Goal: Task Accomplishment & Management: Complete application form

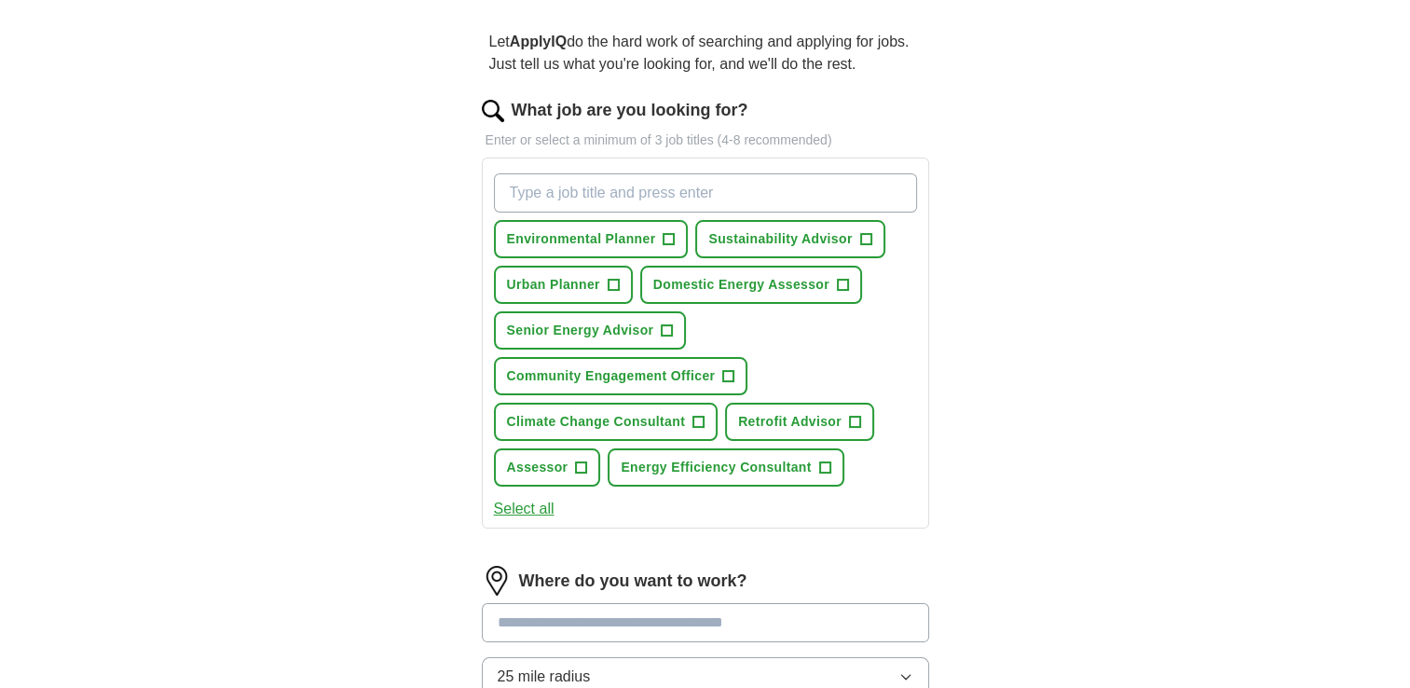
scroll to position [158, 0]
click at [645, 191] on input "What job are you looking for?" at bounding box center [705, 191] width 423 height 39
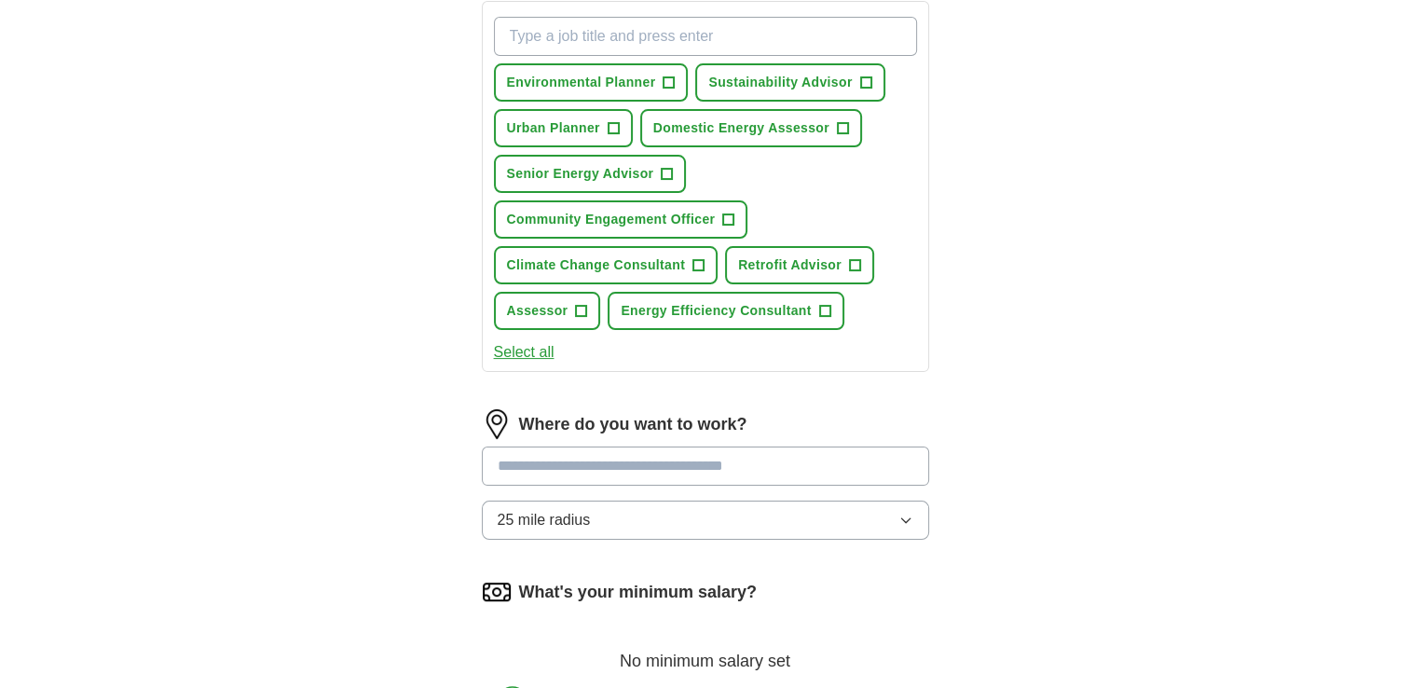
scroll to position [332, 0]
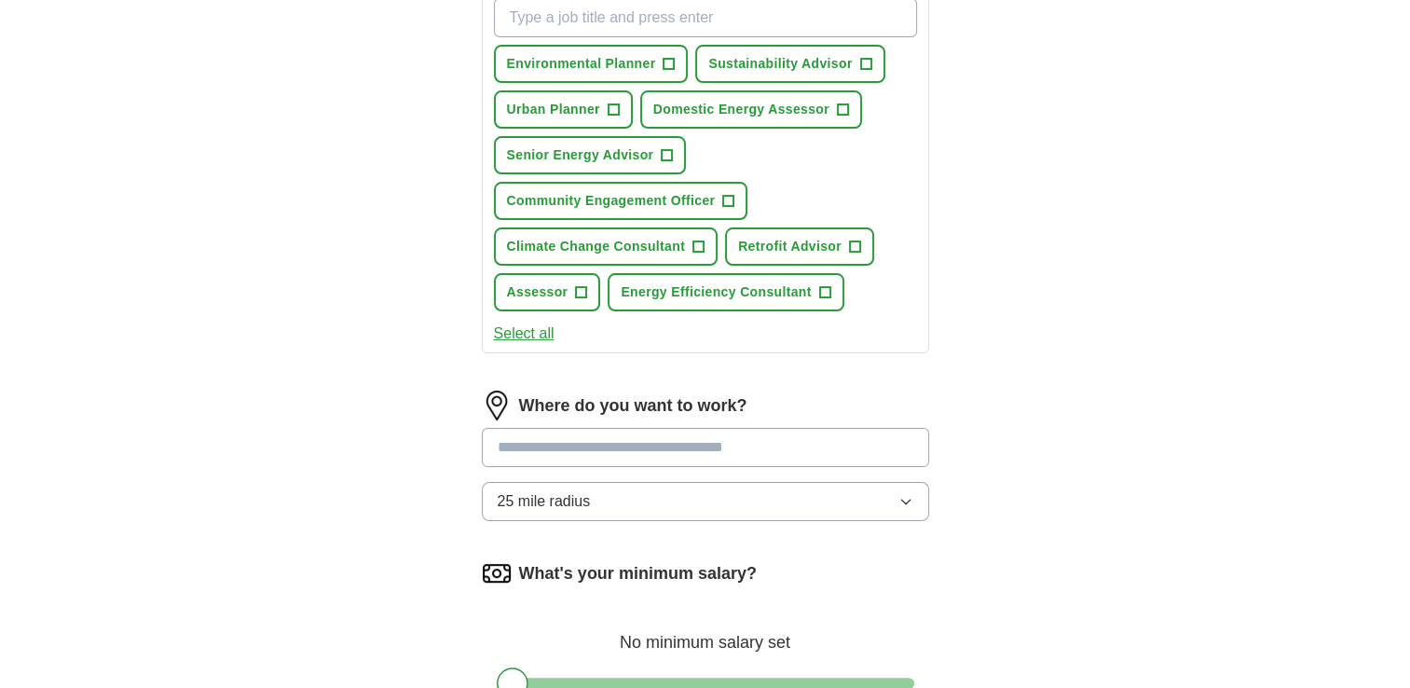
click at [713, 446] on input at bounding box center [705, 447] width 447 height 39
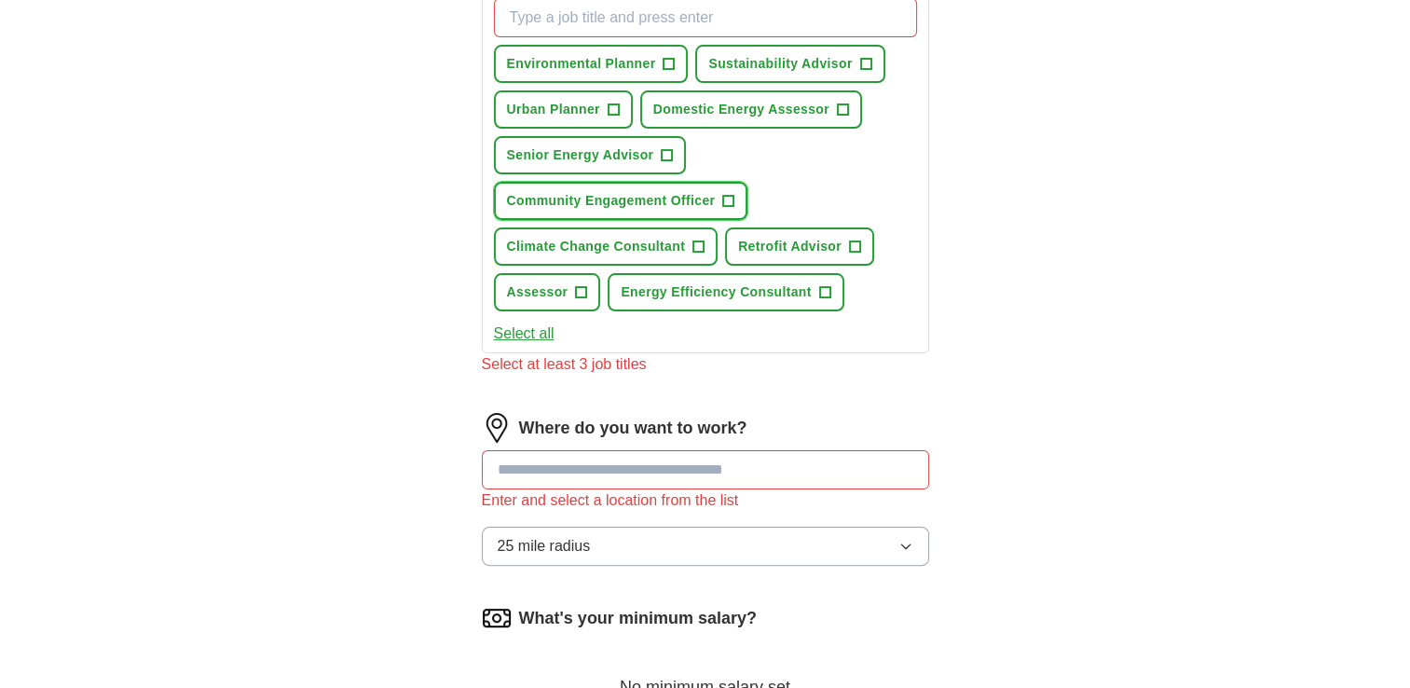
click at [597, 194] on span "Community Engagement Officer" at bounding box center [611, 201] width 209 height 20
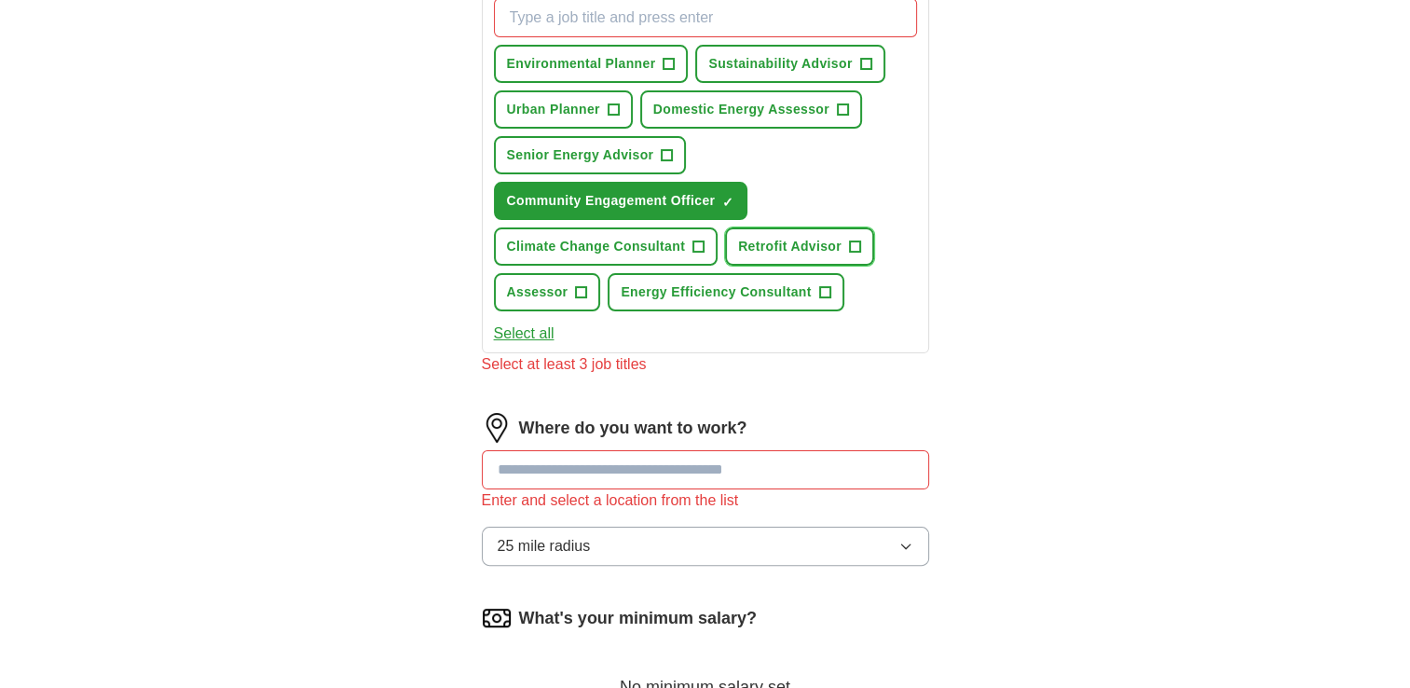
click at [757, 237] on span "Retrofit Advisor" at bounding box center [789, 247] width 103 height 20
click at [527, 289] on span "Assessor" at bounding box center [538, 292] width 62 height 20
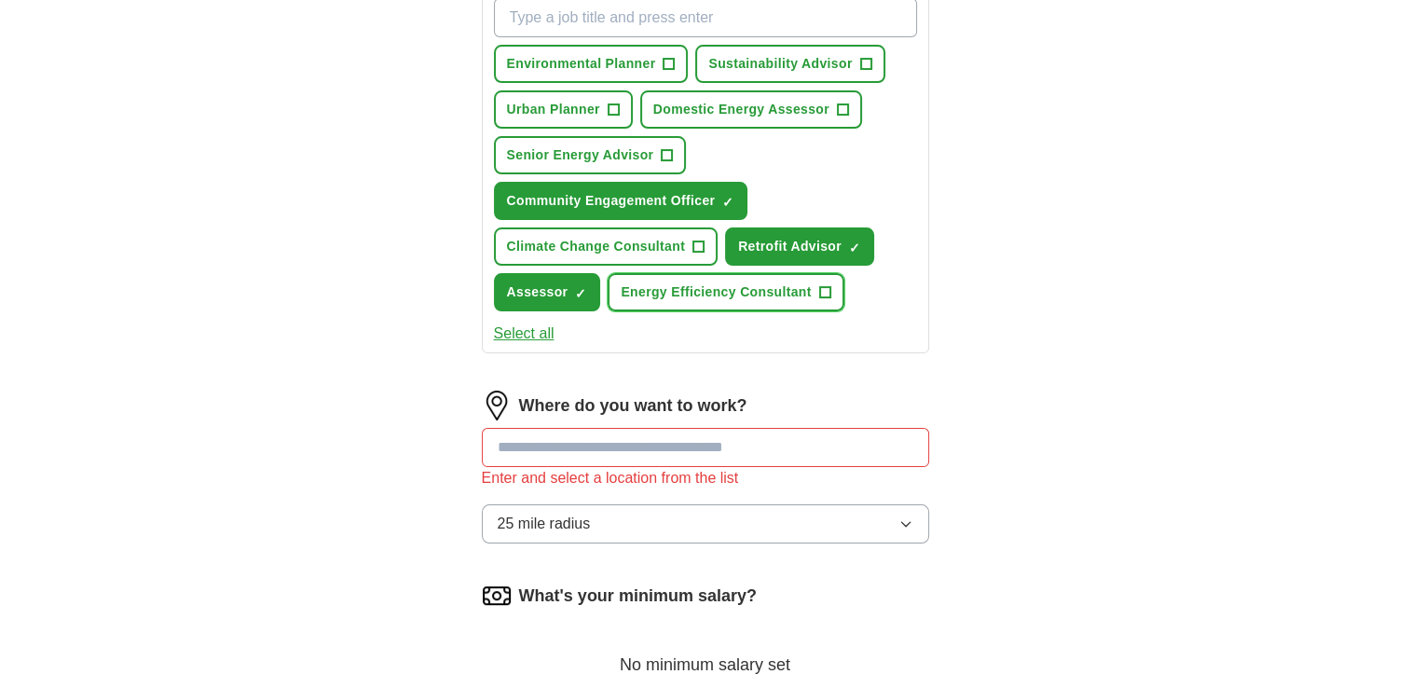
click at [665, 289] on span "Energy Efficiency Consultant" at bounding box center [716, 292] width 190 height 20
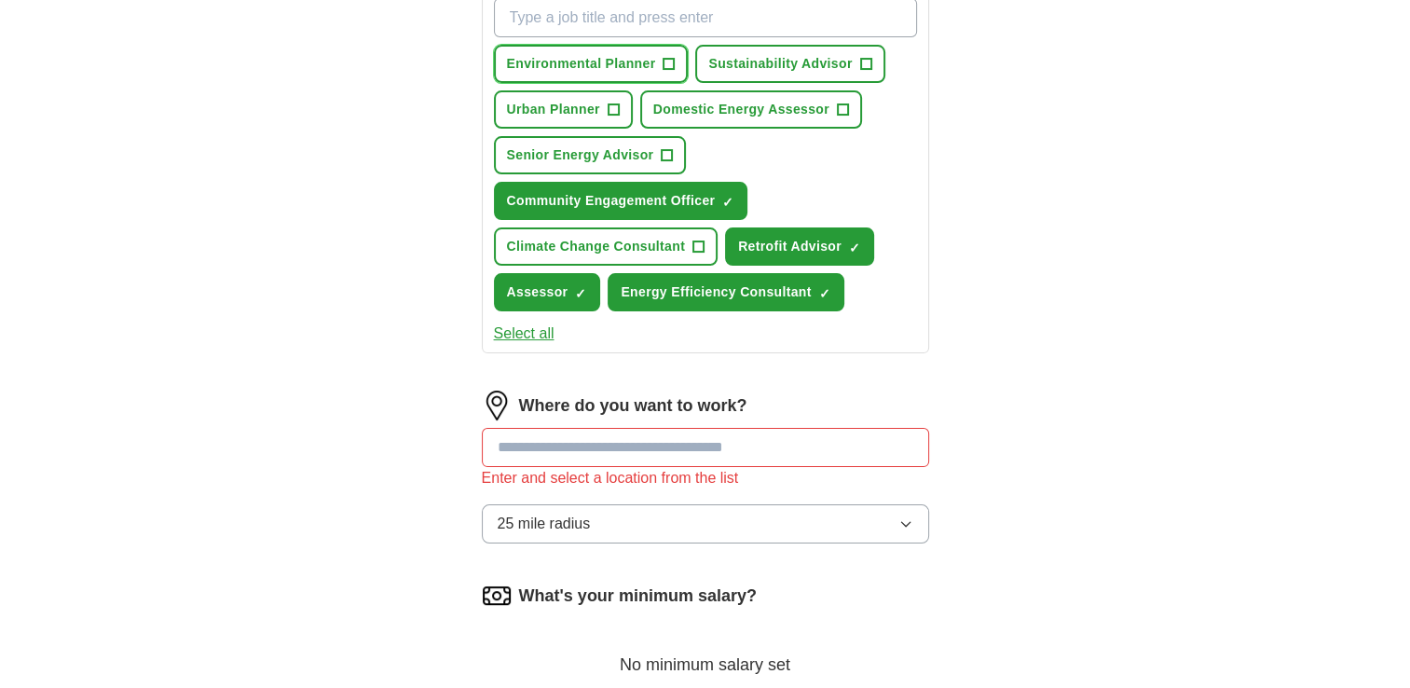
click at [652, 69] on span "Environmental Planner" at bounding box center [581, 64] width 149 height 20
click at [579, 103] on span "Urban Planner" at bounding box center [553, 110] width 93 height 20
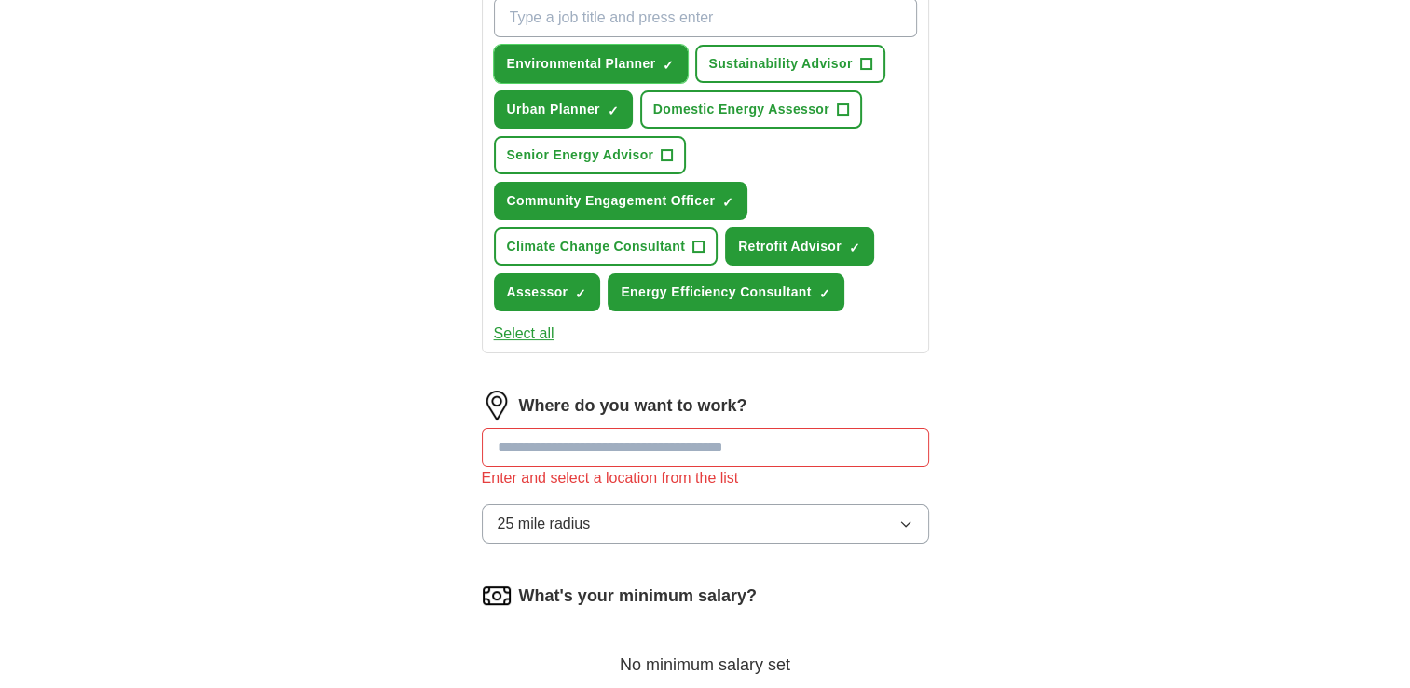
click at [606, 67] on span "Environmental Planner" at bounding box center [581, 64] width 149 height 20
click at [711, 100] on span "Domestic Energy Assessor" at bounding box center [741, 110] width 176 height 20
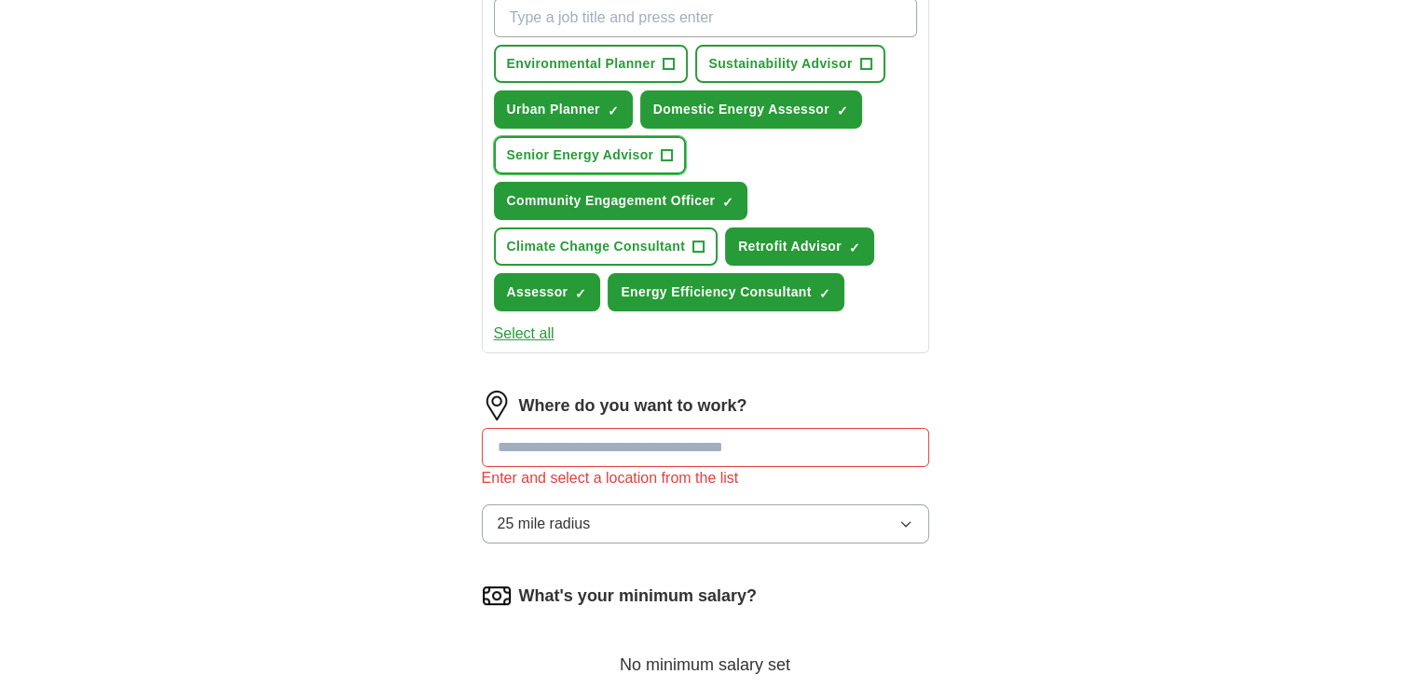
click at [567, 166] on button "Senior Energy Advisor +" at bounding box center [590, 155] width 193 height 38
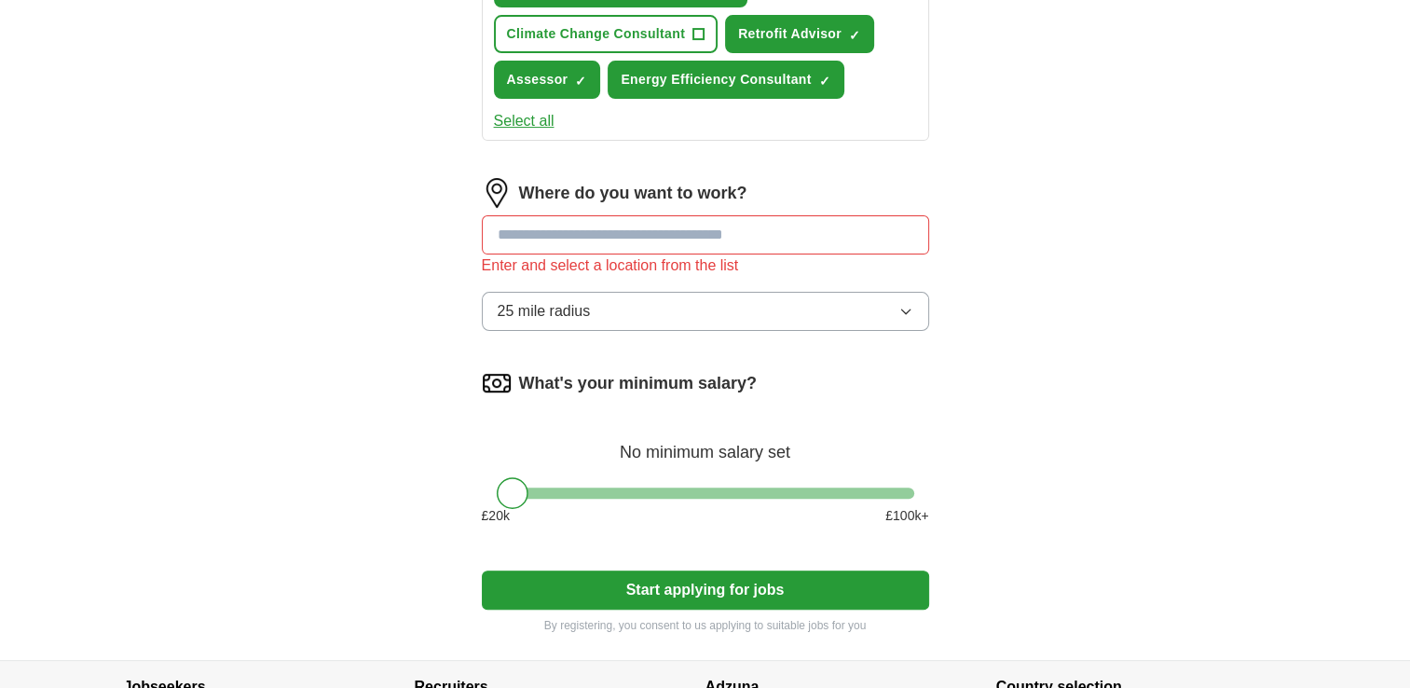
scroll to position [547, 0]
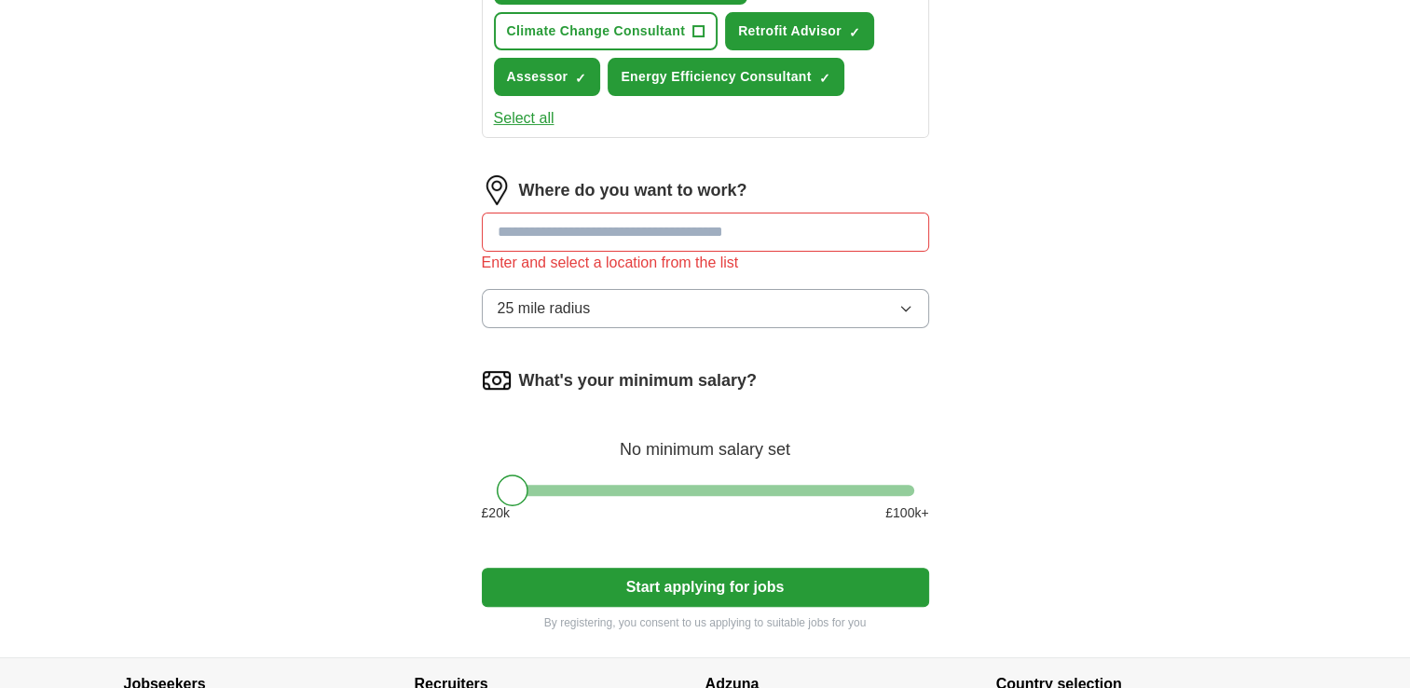
click at [850, 239] on input at bounding box center [705, 231] width 447 height 39
type input "******"
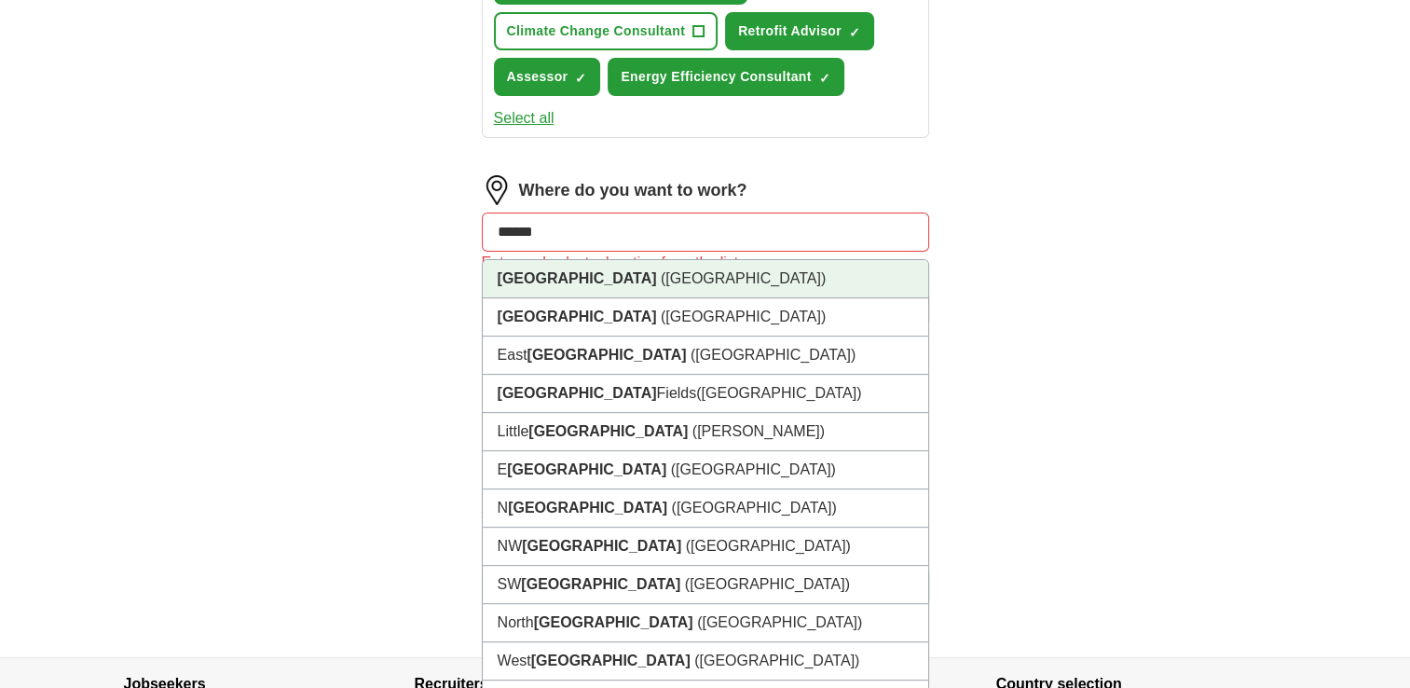
click at [653, 277] on li "London (UK)" at bounding box center [706, 279] width 446 height 38
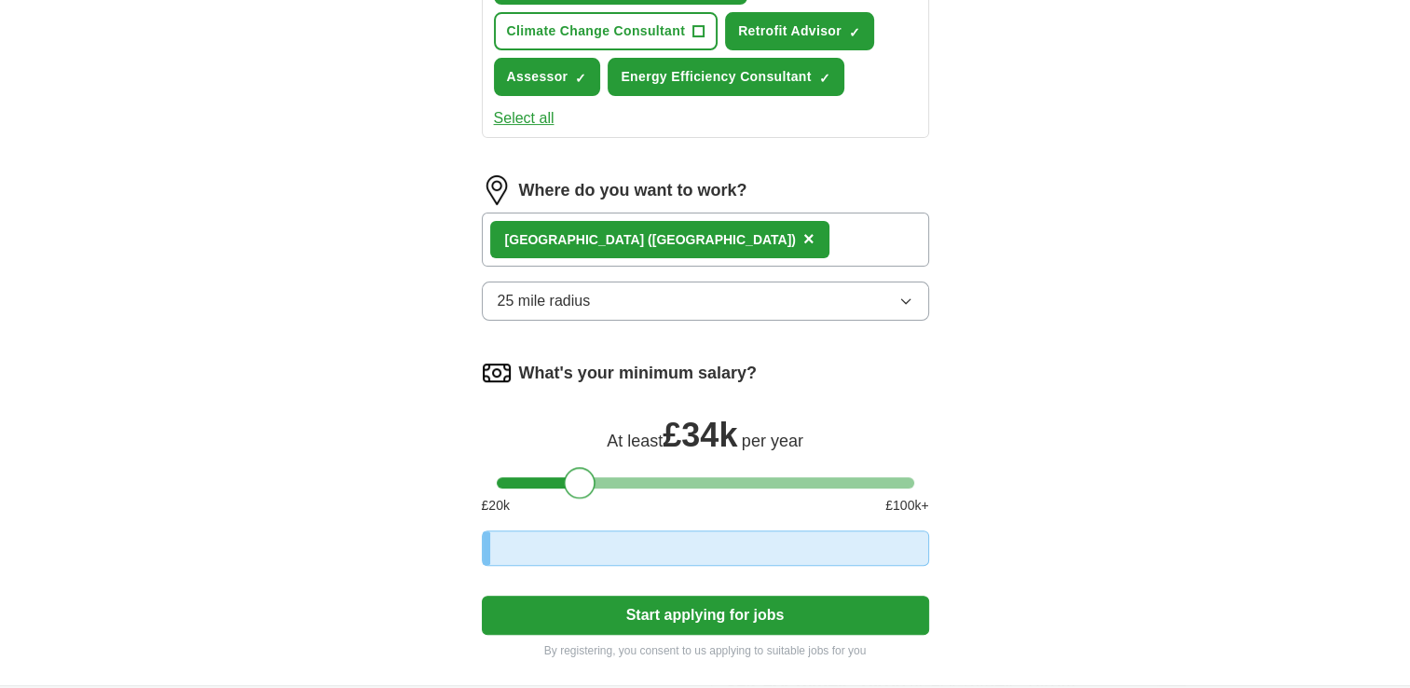
drag, startPoint x: 513, startPoint y: 475, endPoint x: 583, endPoint y: 485, distance: 70.5
click at [583, 485] on div at bounding box center [580, 483] width 32 height 32
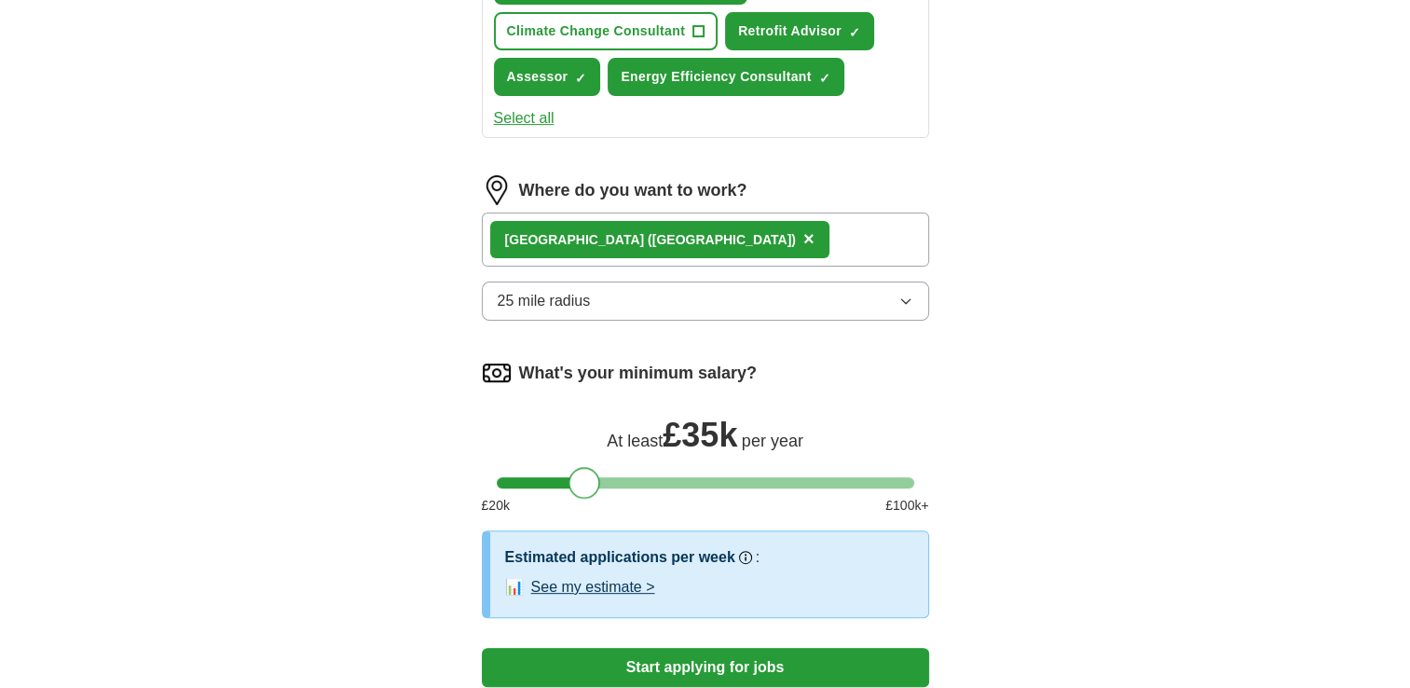
click at [585, 485] on div at bounding box center [585, 483] width 32 height 32
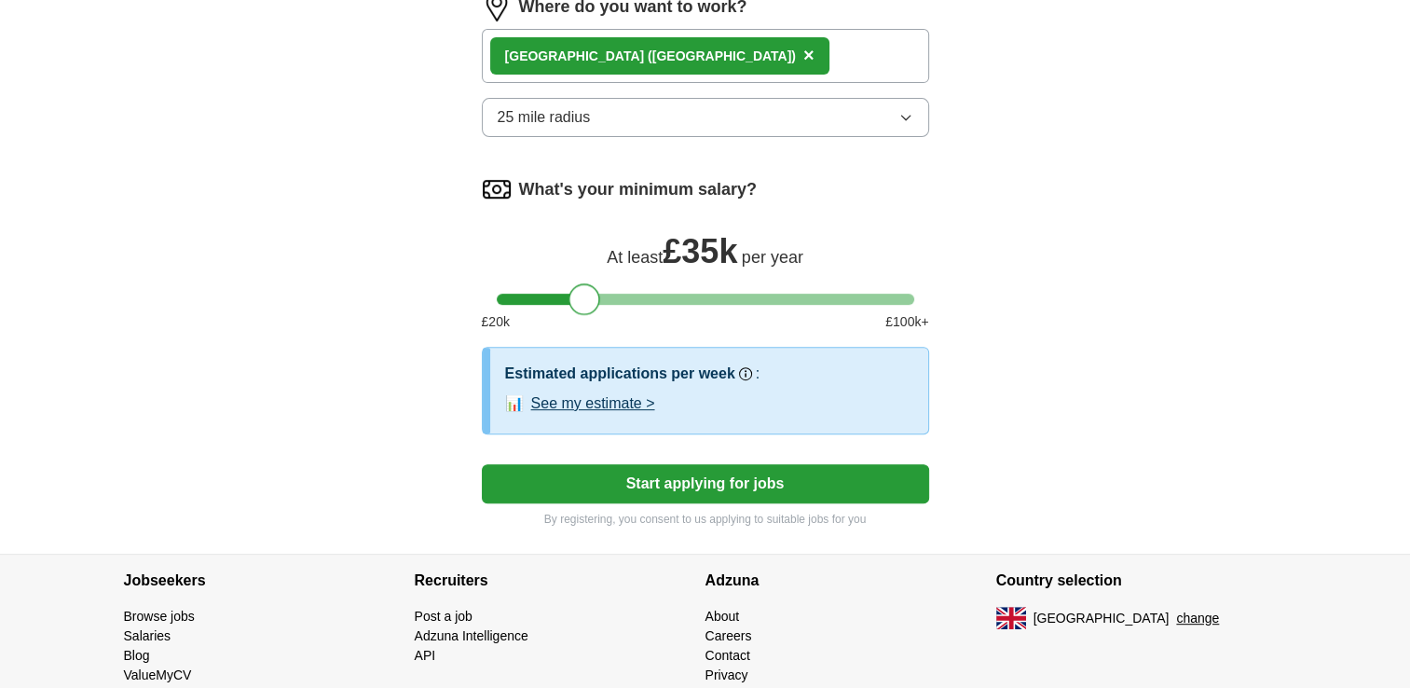
scroll to position [753, 0]
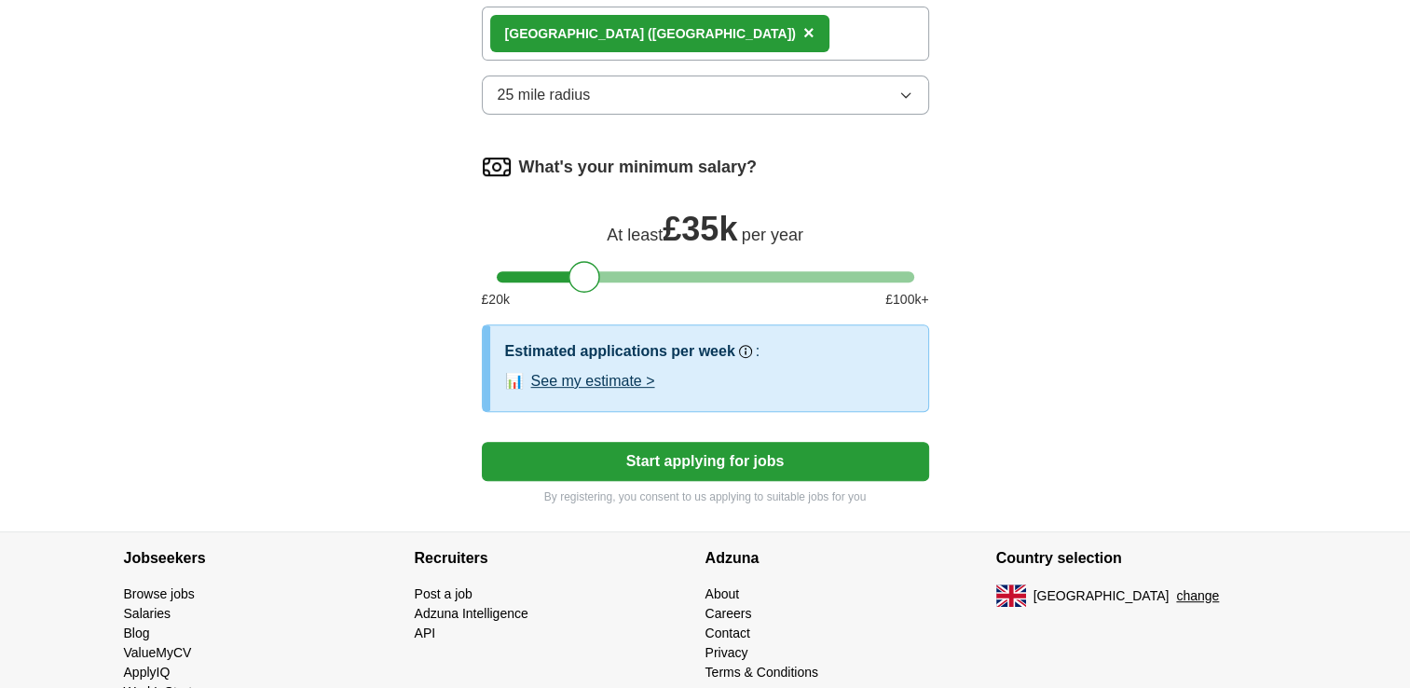
click at [749, 449] on button "Start applying for jobs" at bounding box center [705, 461] width 447 height 39
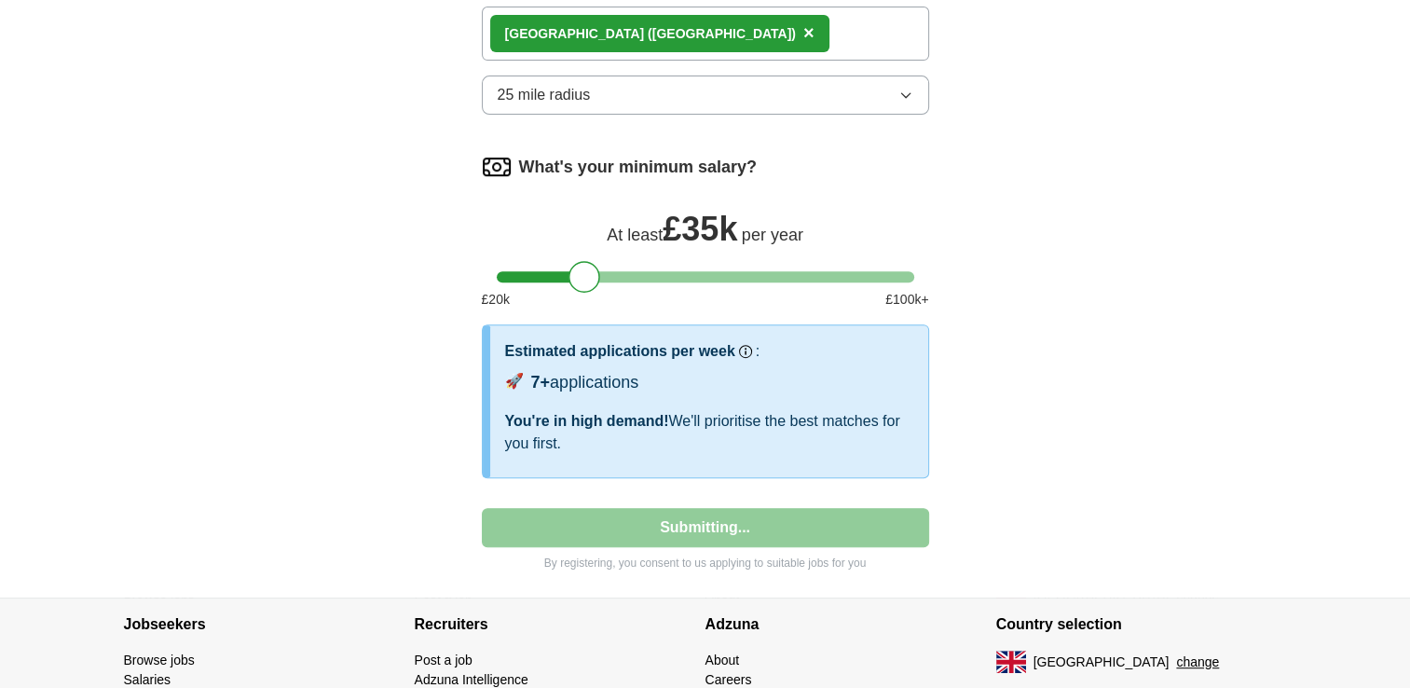
select select "**"
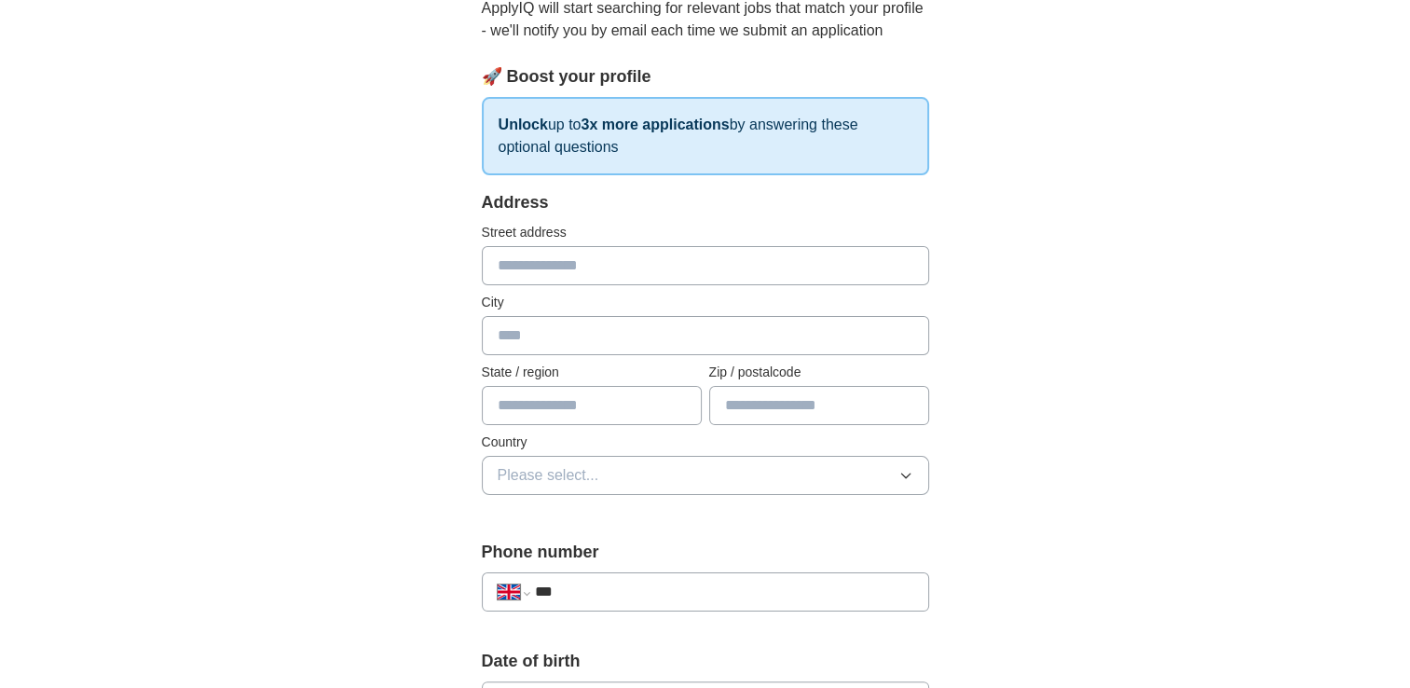
scroll to position [0, 0]
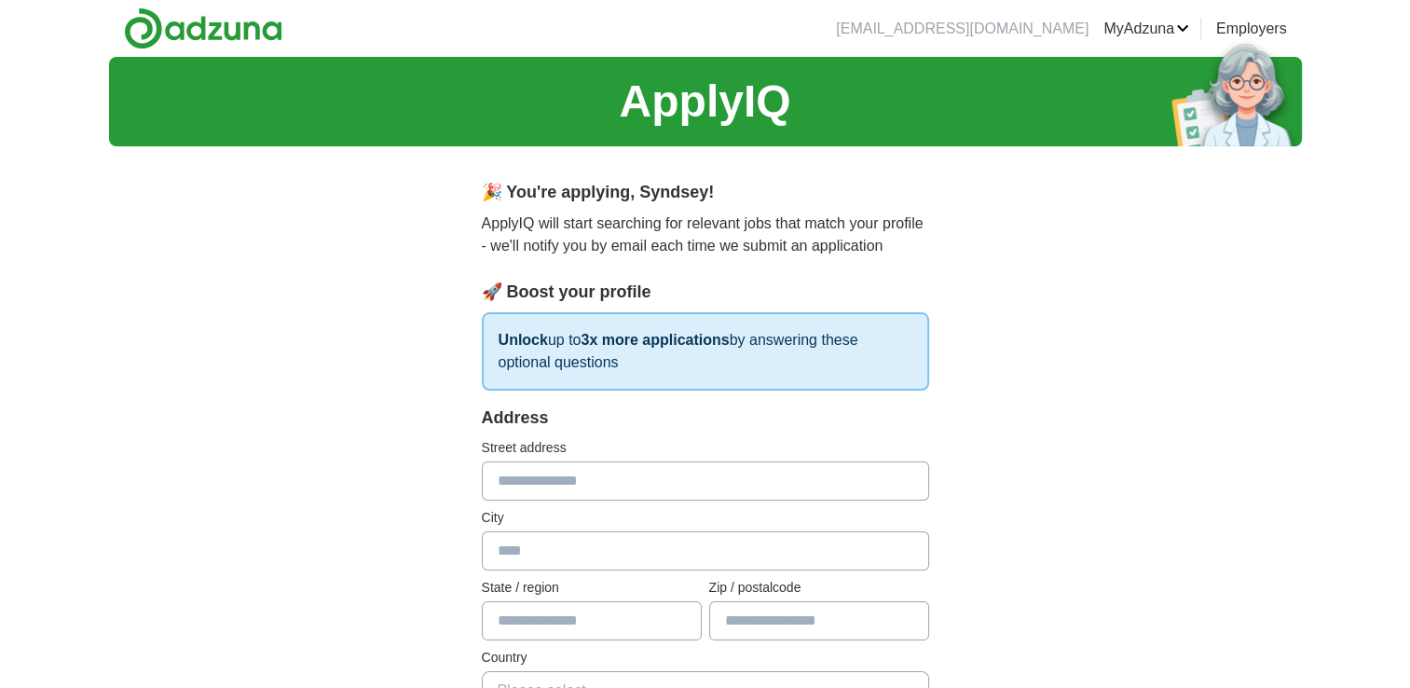
click at [1165, 34] on link "MyAdzuna" at bounding box center [1146, 29] width 86 height 22
click at [0, 0] on link "CVs" at bounding box center [0, 0] width 0 height 0
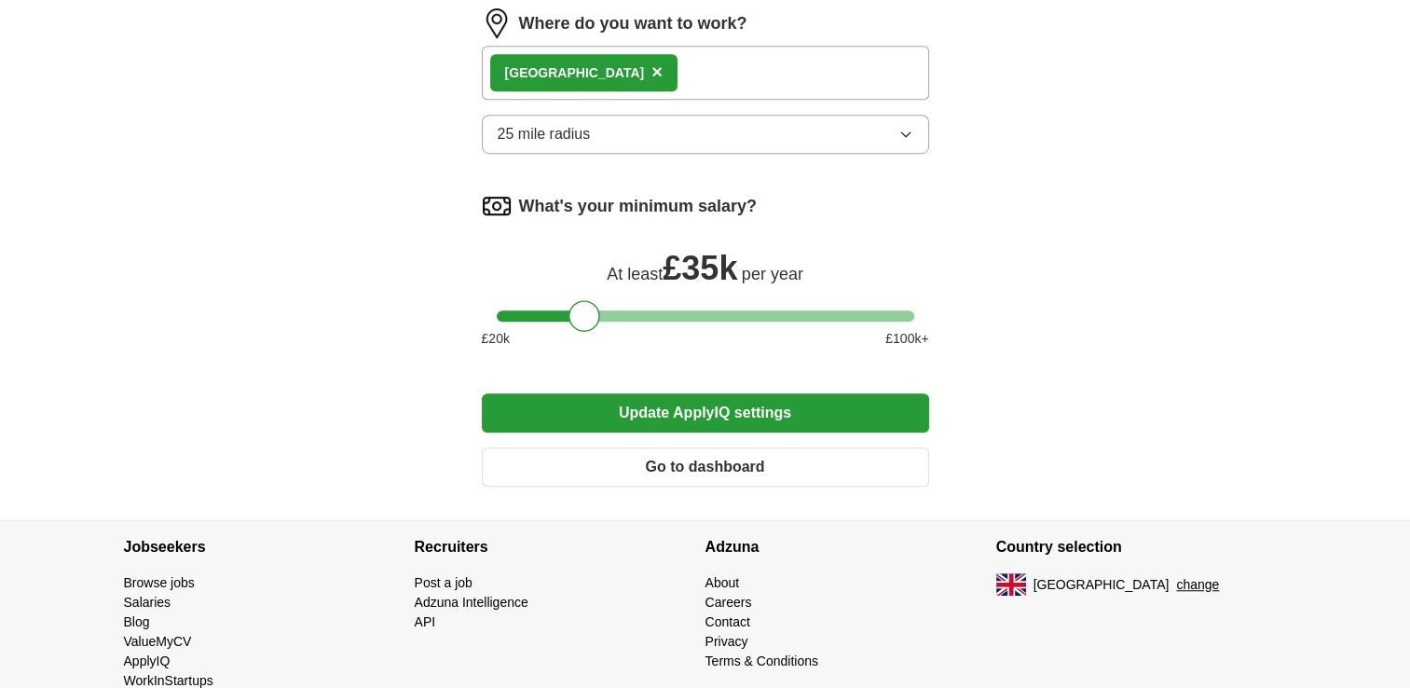
scroll to position [1117, 0]
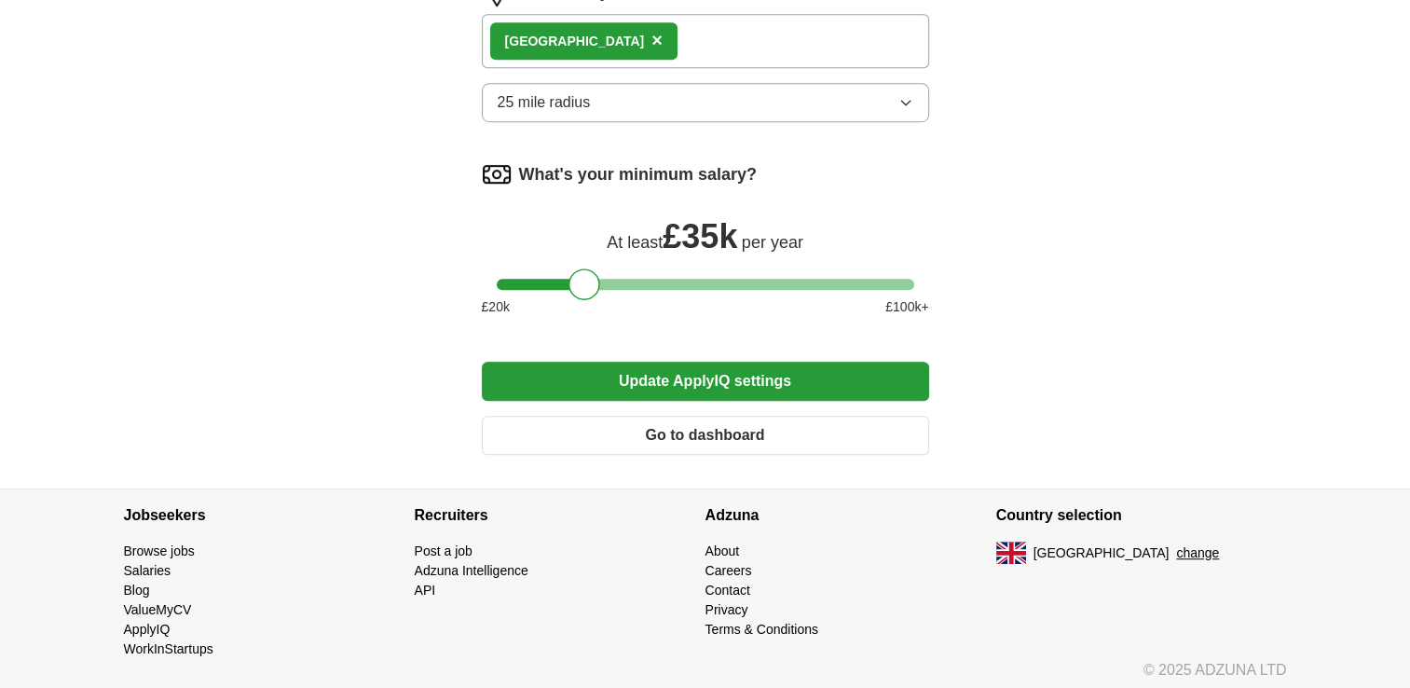
click at [801, 384] on button "Update ApplyIQ settings" at bounding box center [705, 381] width 447 height 39
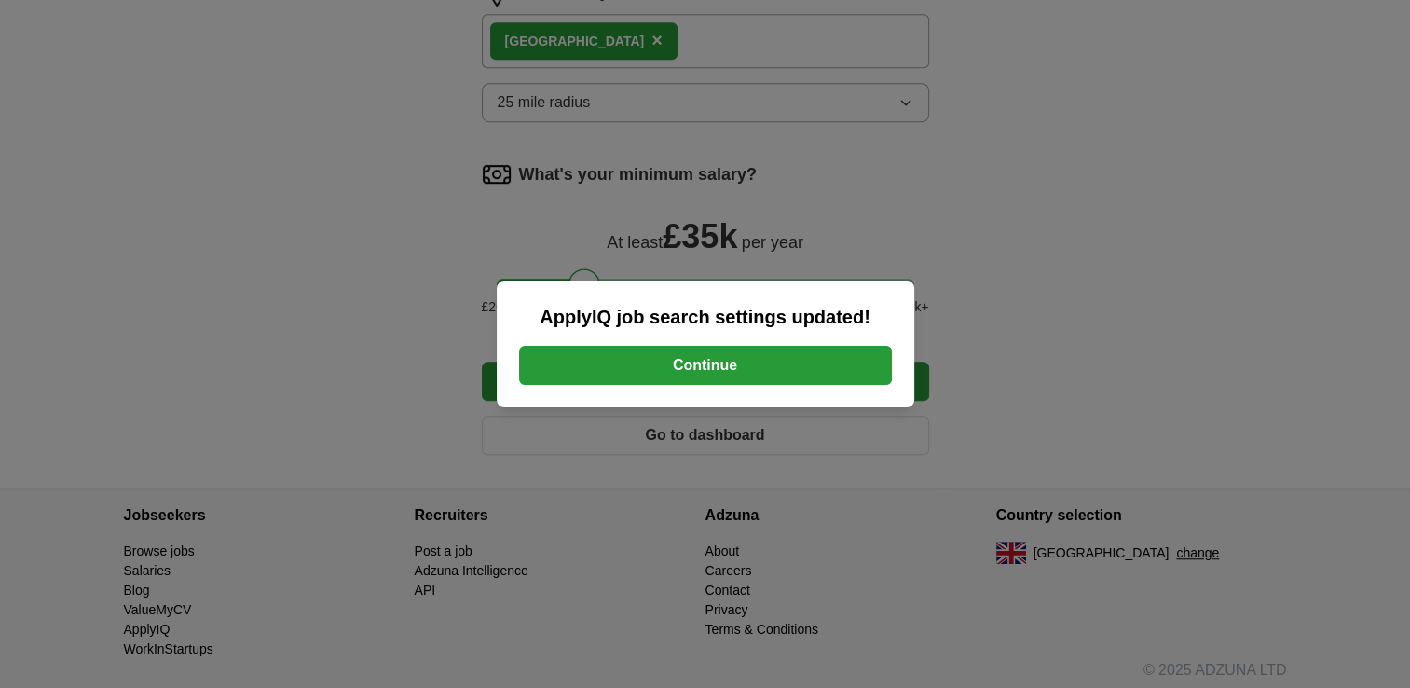
click at [725, 372] on button "Continue" at bounding box center [705, 365] width 373 height 39
